Goal: Transaction & Acquisition: Obtain resource

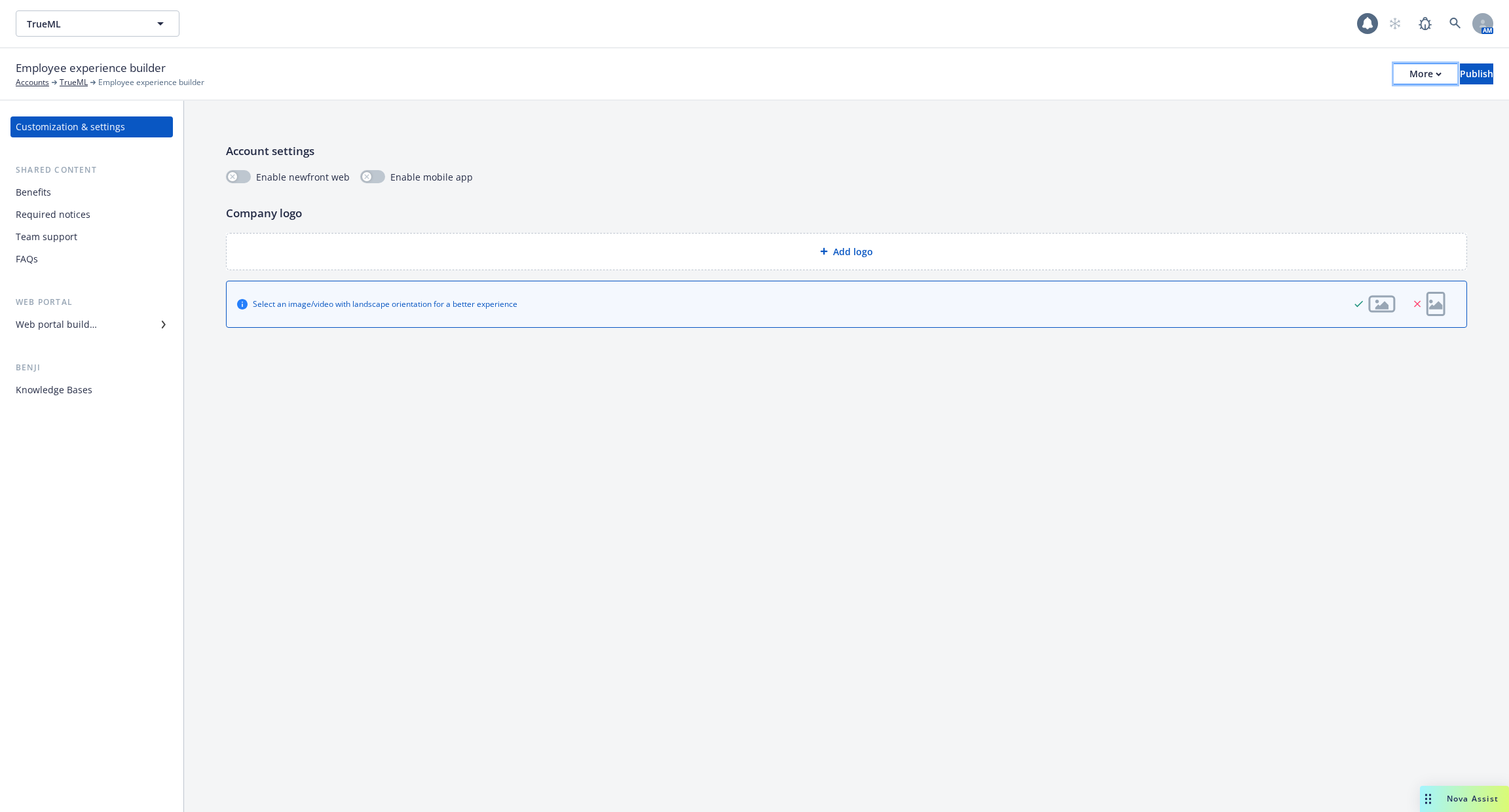
click at [1409, 79] on div "More" at bounding box center [1425, 74] width 32 height 19
click at [1302, 124] on div "Copy preview link Copy portal link Configure test user to preview app" at bounding box center [1317, 130] width 194 height 79
click at [920, 210] on p "Company logo" at bounding box center [847, 213] width 1241 height 17
click at [1409, 81] on div "More" at bounding box center [1425, 74] width 32 height 19
click at [94, 400] on div "Customization & settings Shared content Benefits Required notices Team support …" at bounding box center [91, 457] width 184 height 712
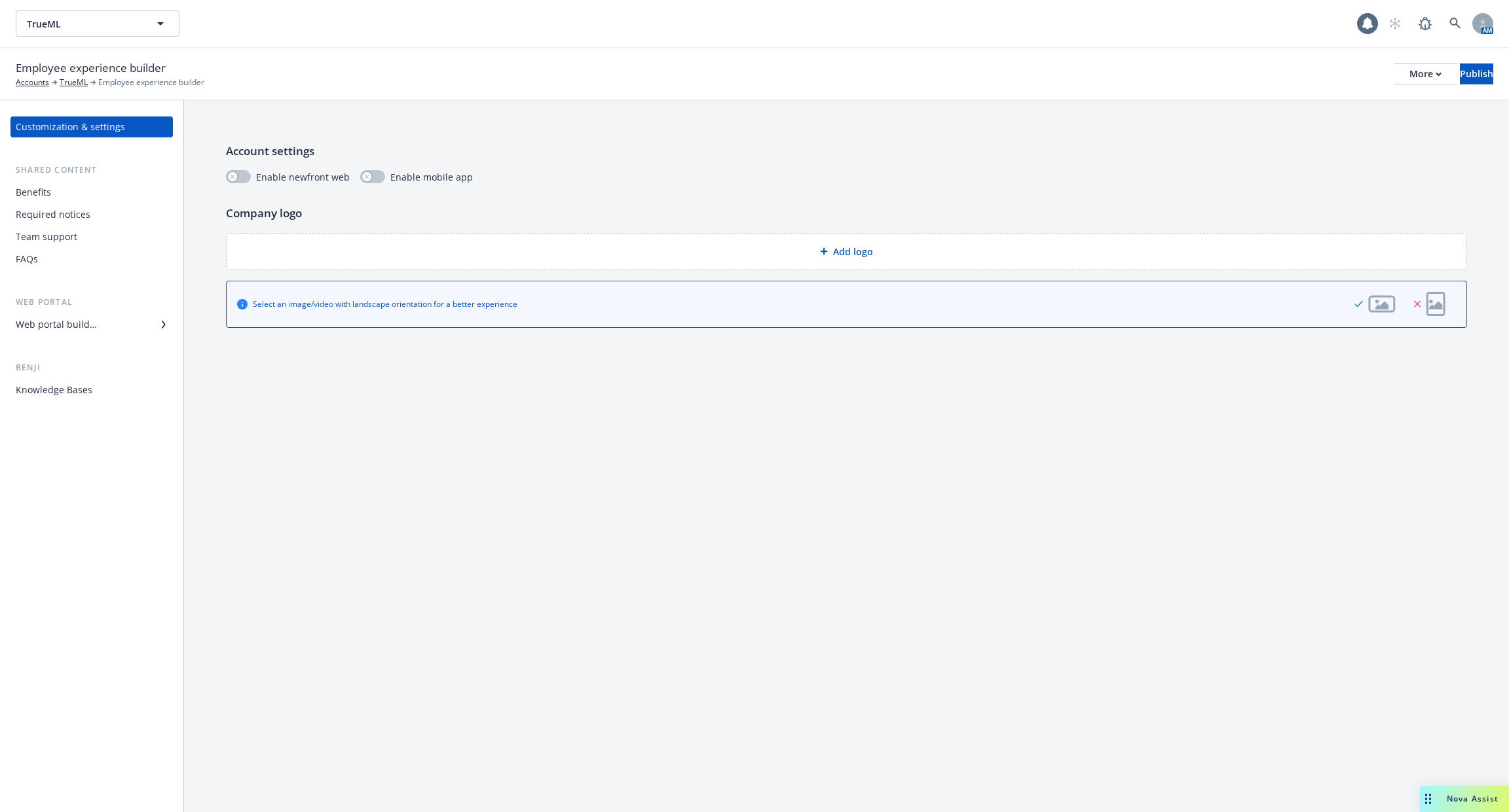
click at [84, 390] on div "Knowledge Bases" at bounding box center [54, 390] width 77 height 21
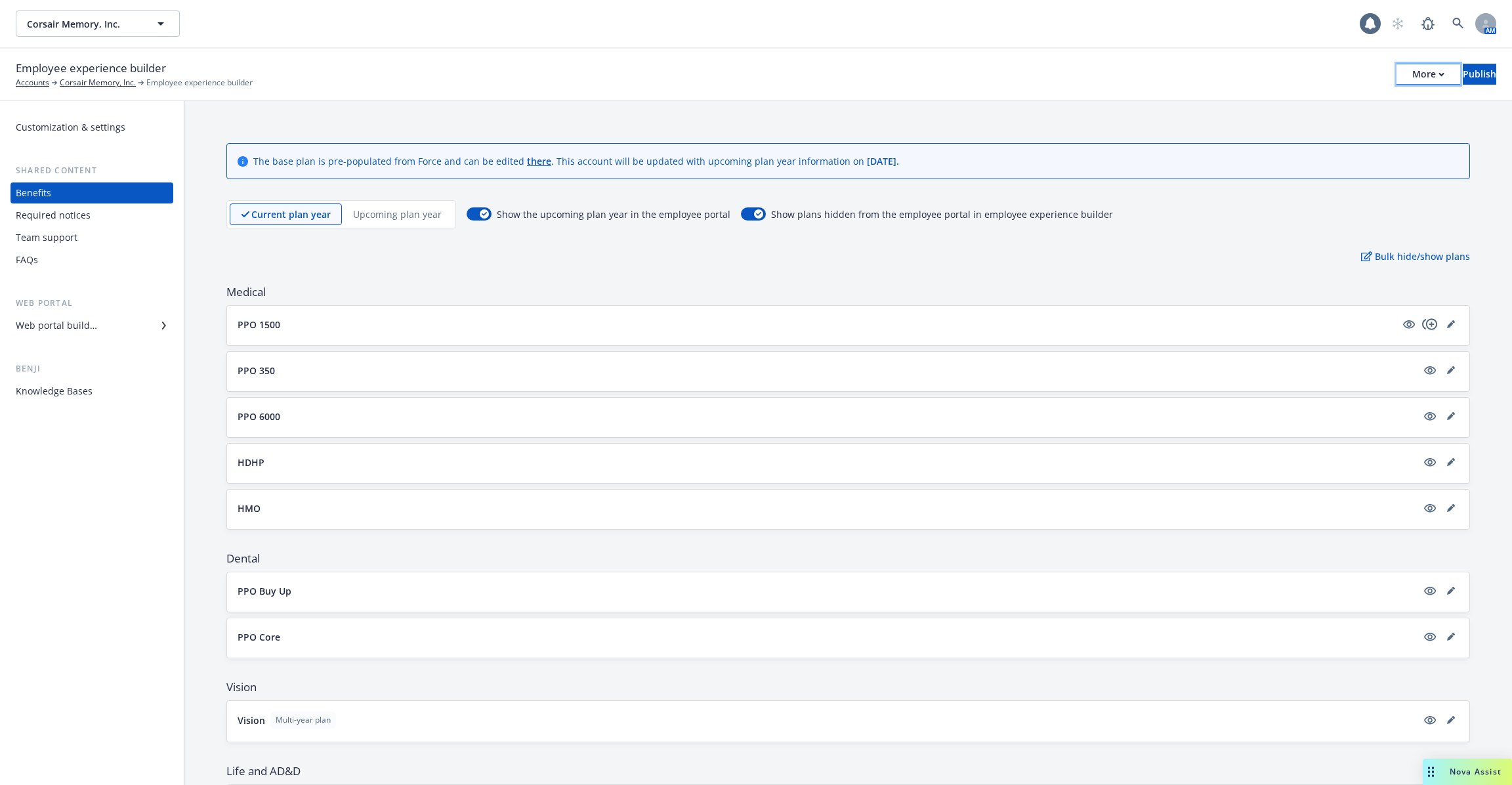
click at [1412, 79] on div "More" at bounding box center [1428, 74] width 32 height 19
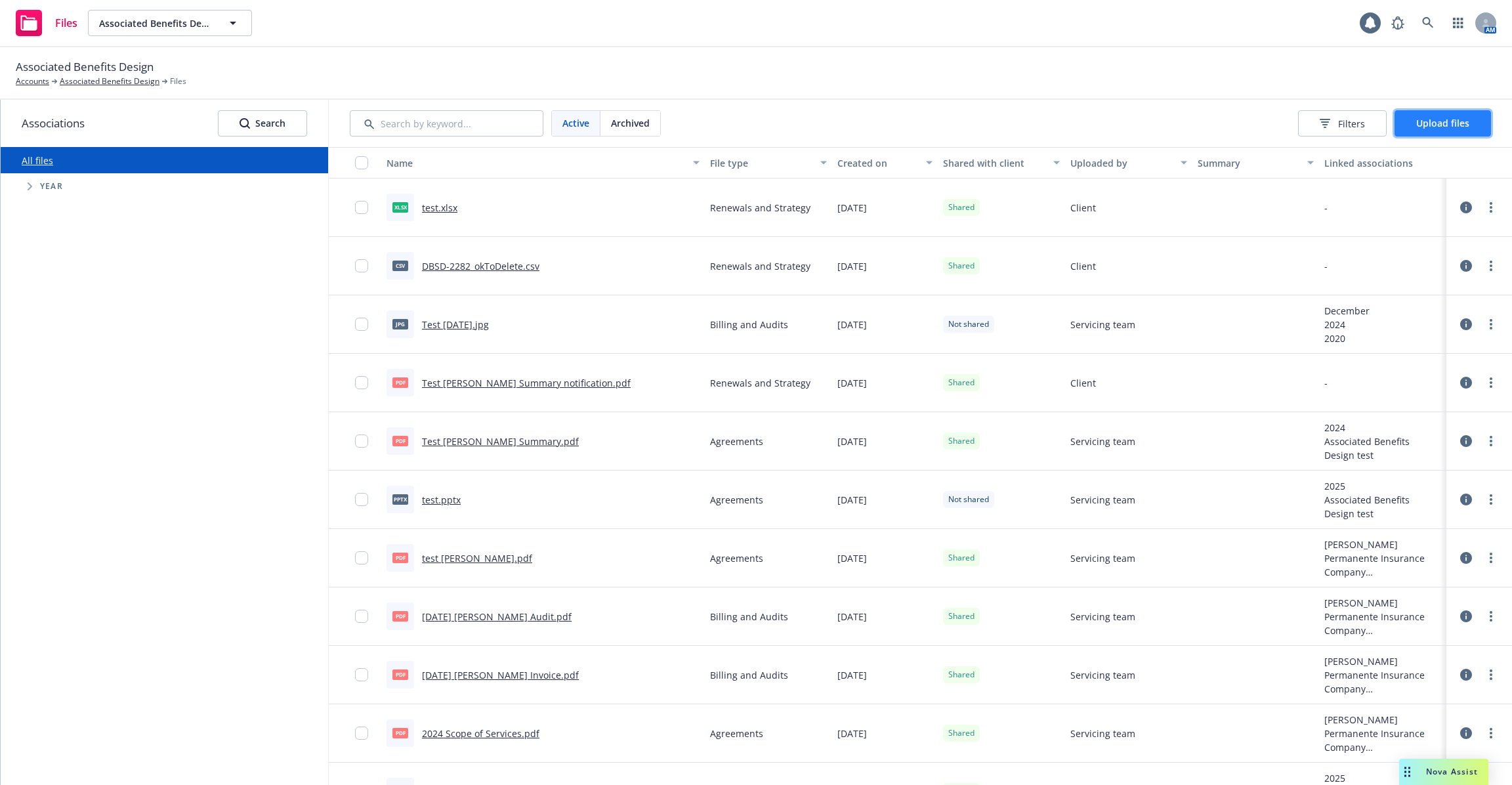
click at [1435, 129] on span "Upload files" at bounding box center [1442, 123] width 53 height 13
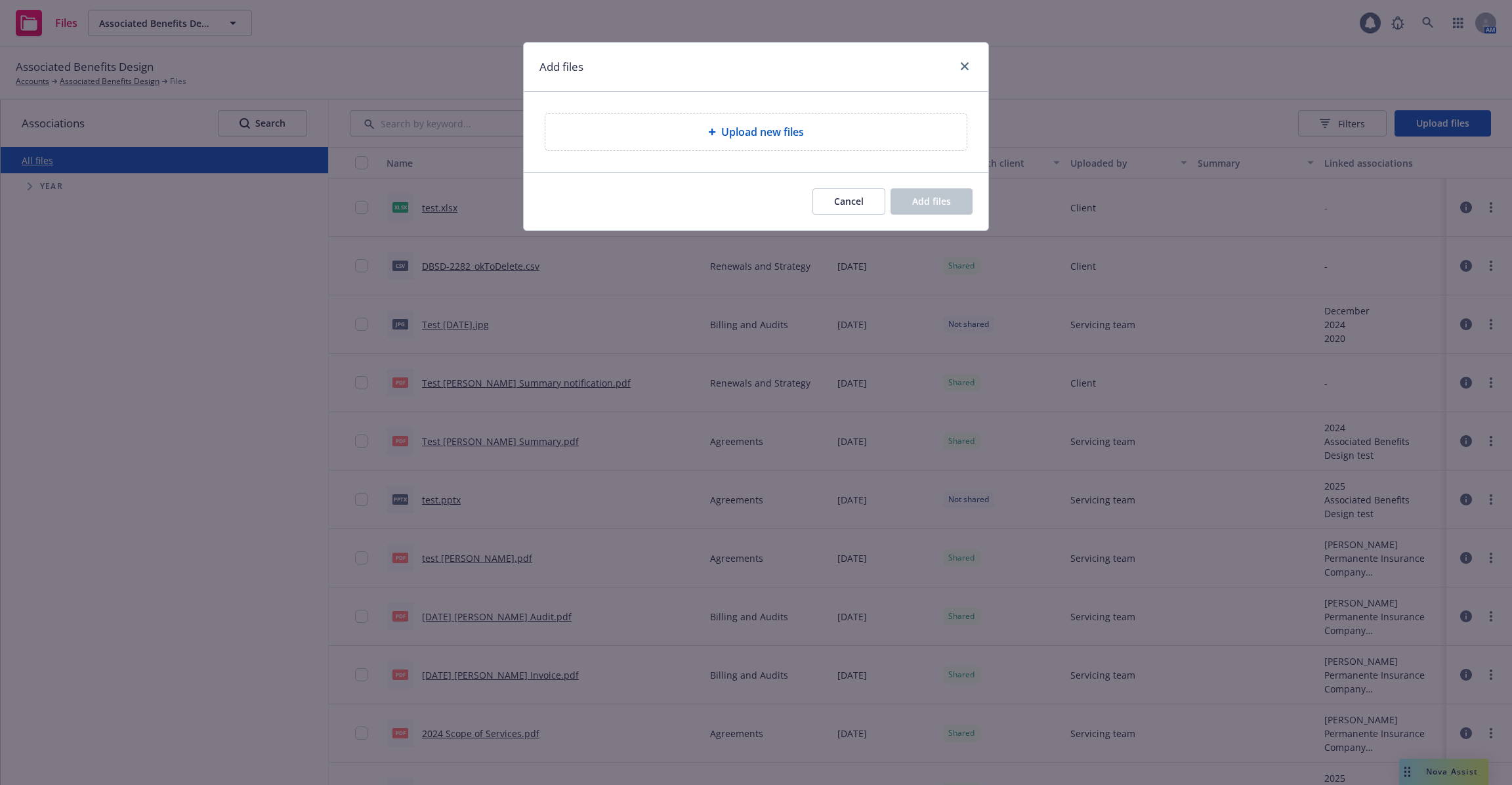
click at [801, 132] on span "Upload new files" at bounding box center [762, 132] width 83 height 16
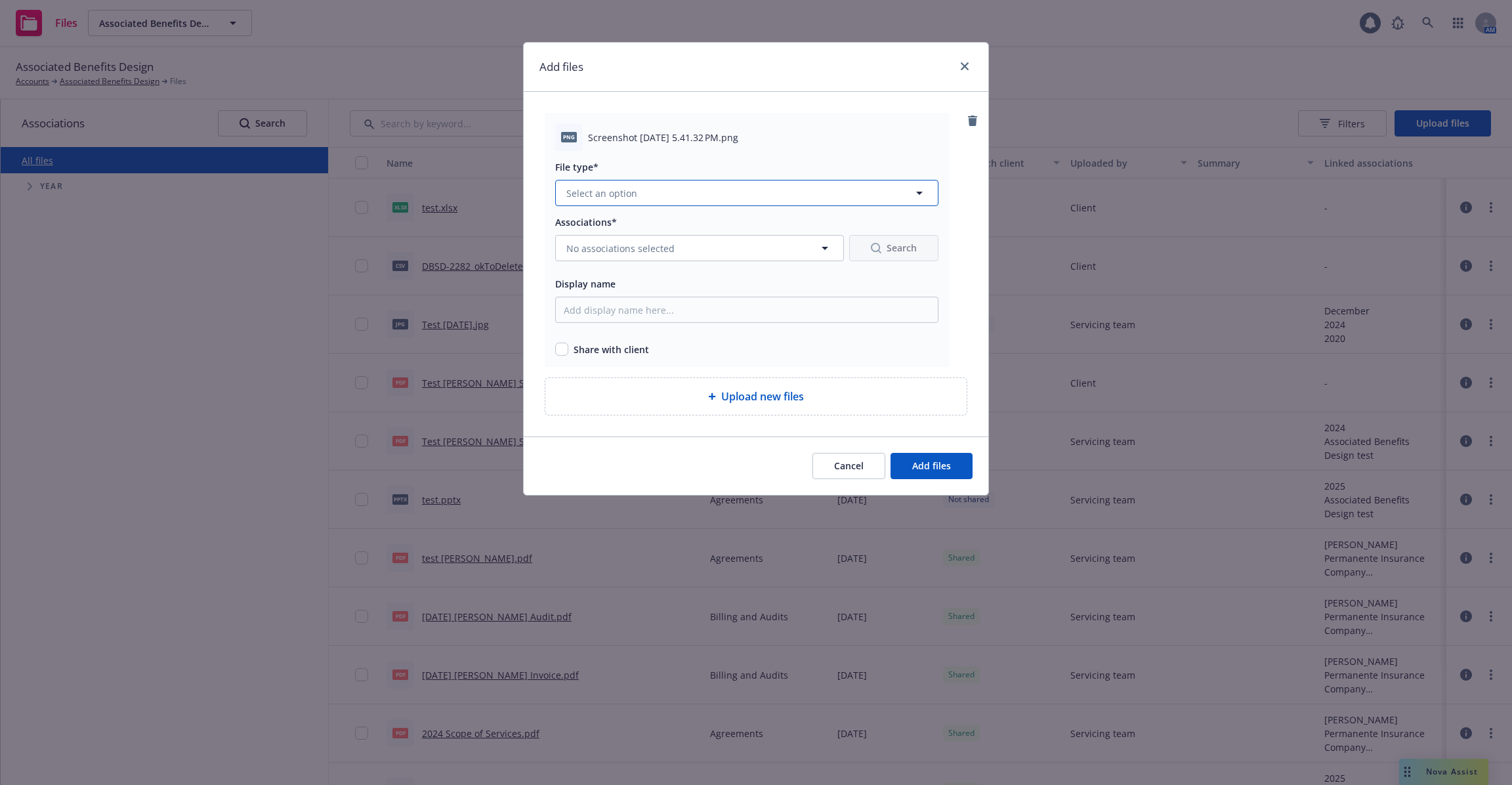
click at [708, 194] on button "Select an option" at bounding box center [746, 192] width 384 height 26
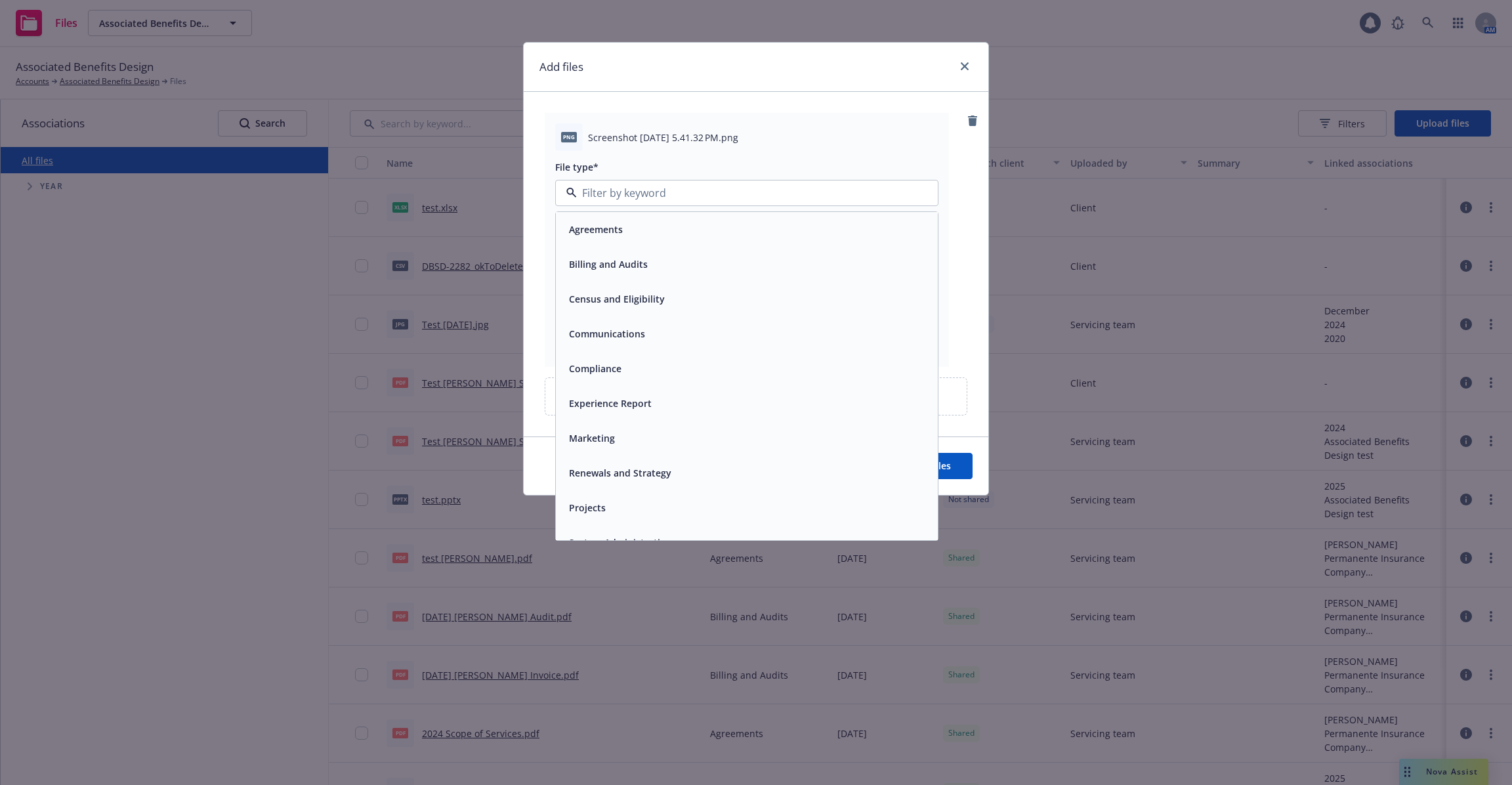
click at [675, 400] on div "Experience Report" at bounding box center [747, 404] width 366 height 19
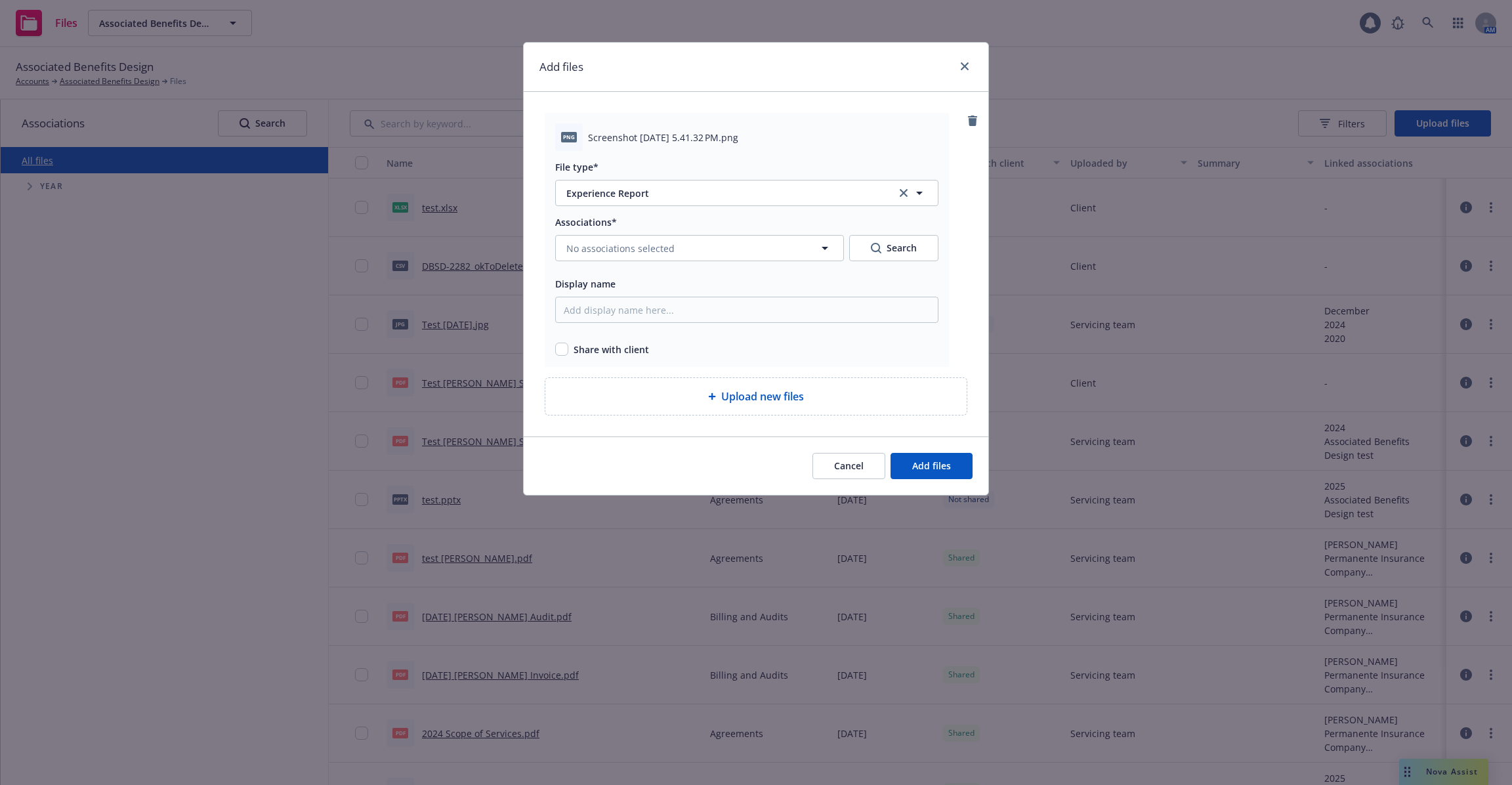
click at [773, 262] on div "Associations* No associations selected Search Display name Share with client" at bounding box center [746, 285] width 384 height 142
click at [789, 248] on button "No associations selected" at bounding box center [699, 247] width 289 height 26
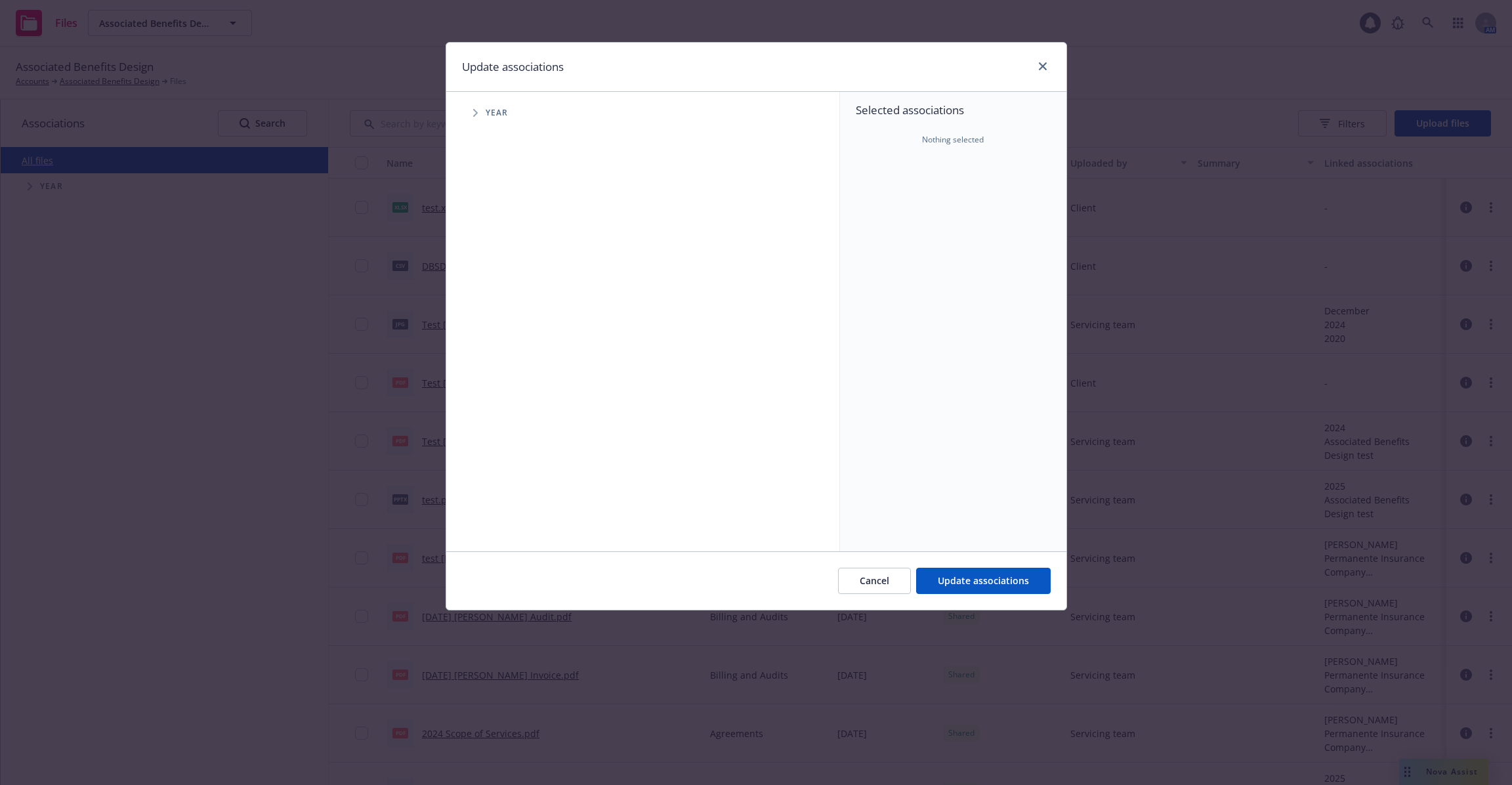
click at [498, 112] on span "Year" at bounding box center [497, 112] width 23 height 8
click at [483, 112] on span "Tree Example" at bounding box center [475, 112] width 21 height 21
click at [863, 577] on span "Cancel" at bounding box center [874, 580] width 30 height 13
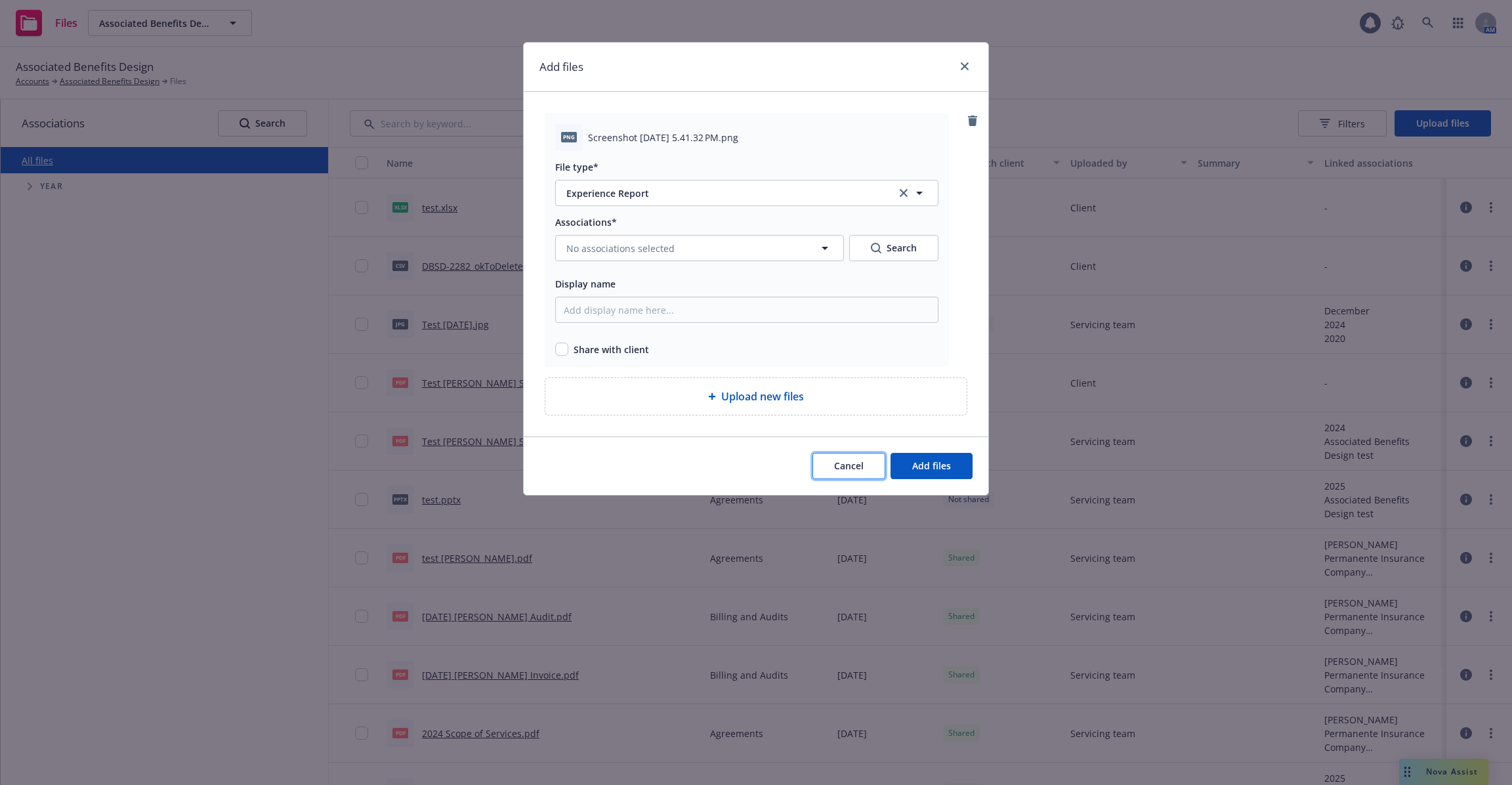
click at [851, 470] on span "Cancel" at bounding box center [849, 465] width 30 height 13
